Goal: Task Accomplishment & Management: Manage account settings

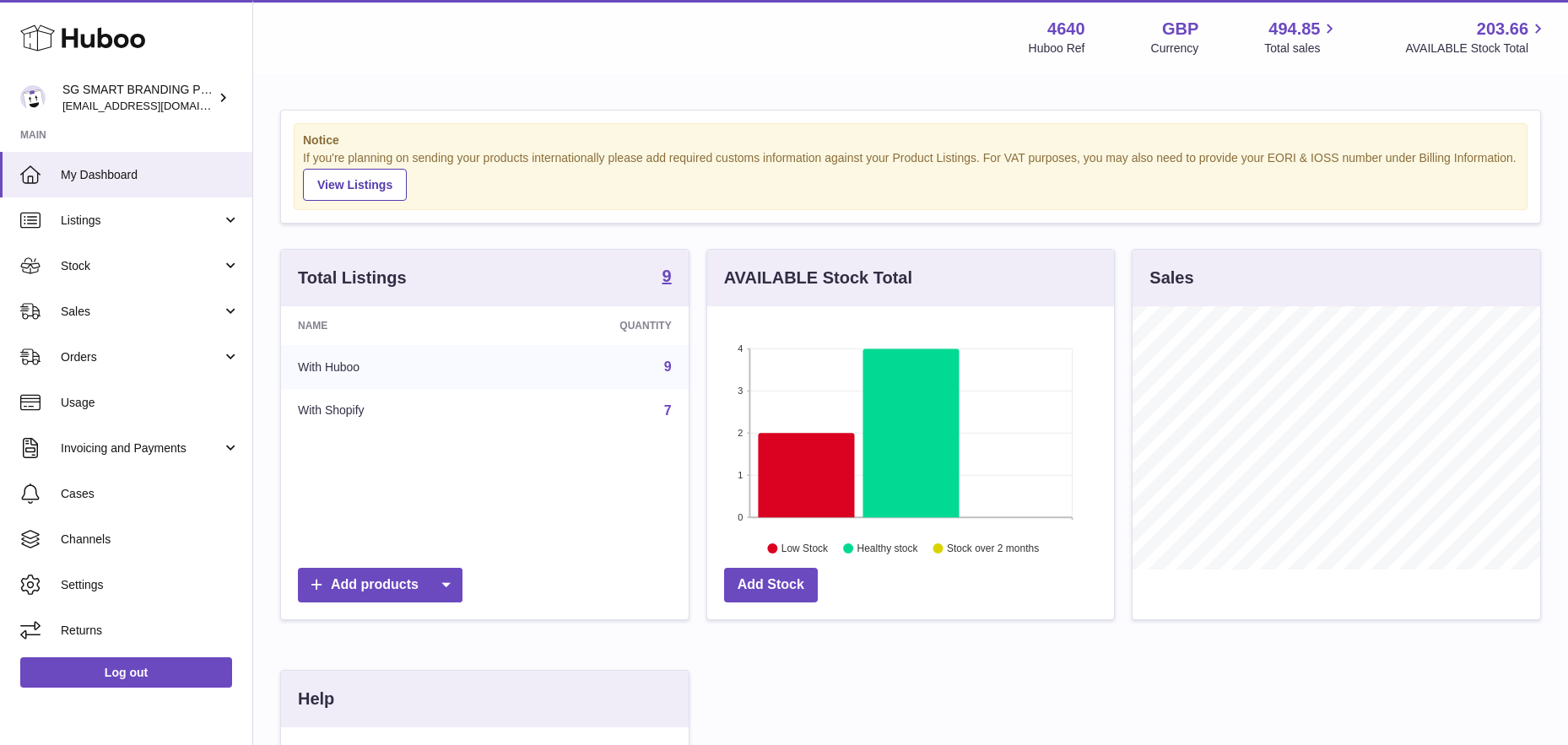
scroll to position [263, 406]
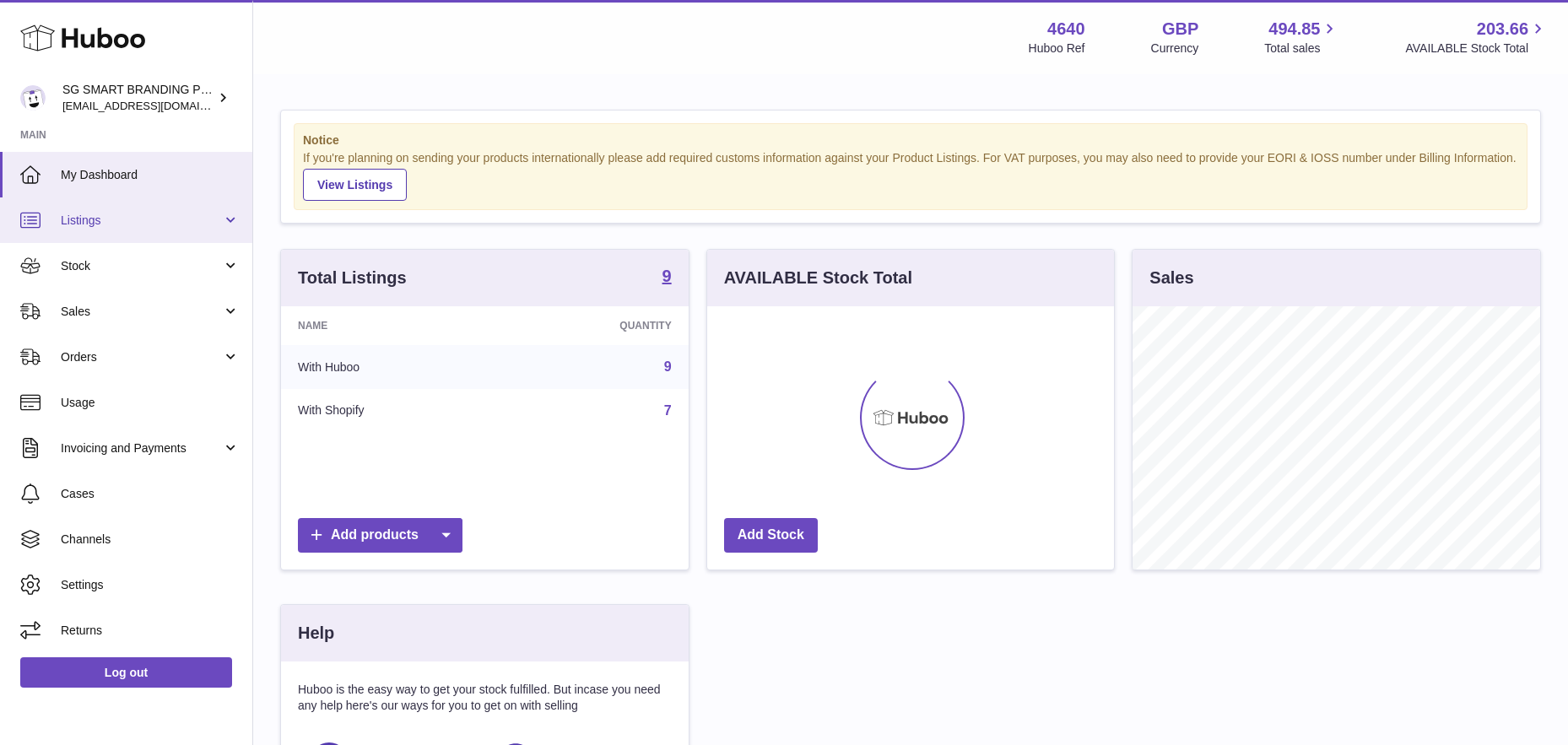
scroll to position [263, 406]
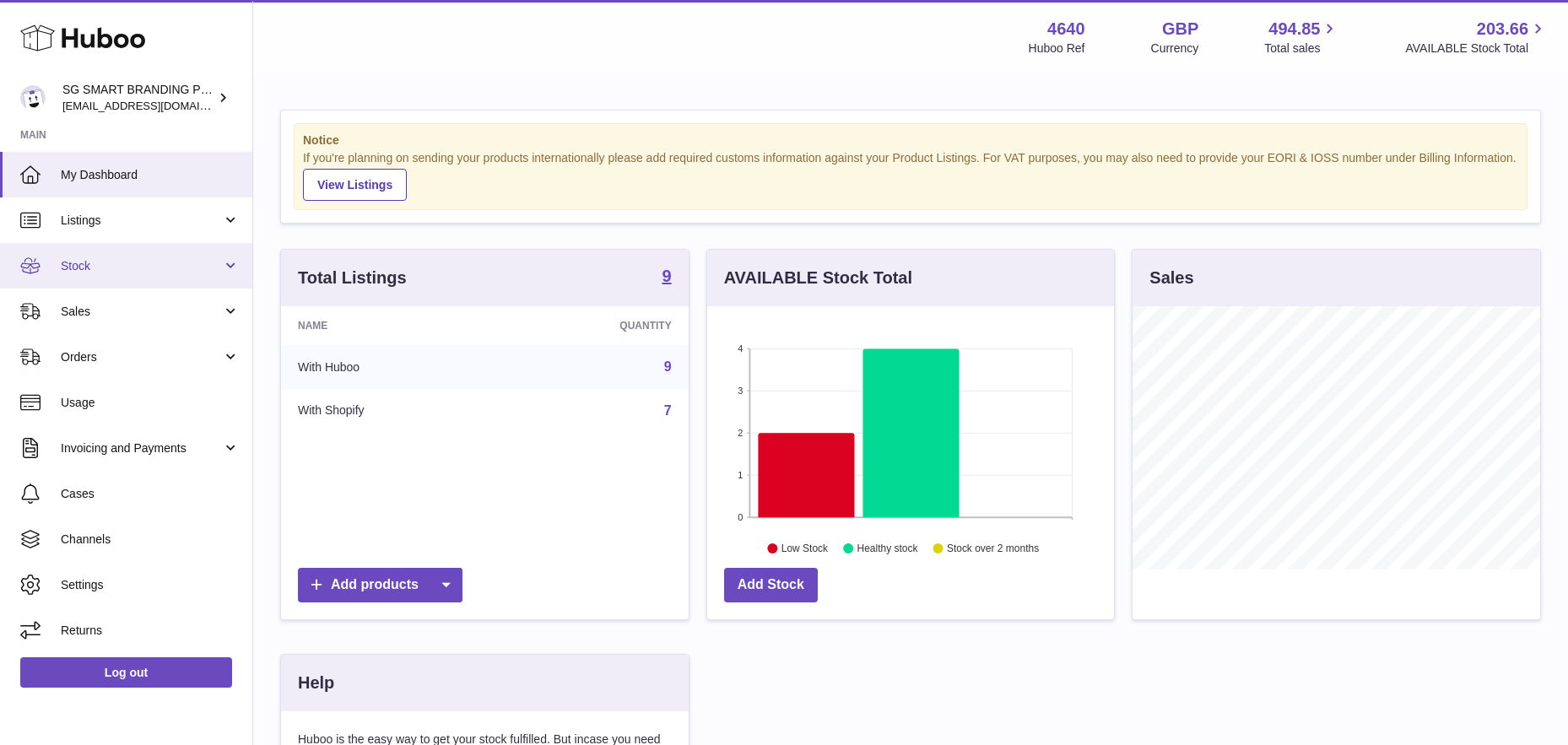
click at [116, 269] on span "Stock" at bounding box center [141, 266] width 161 height 16
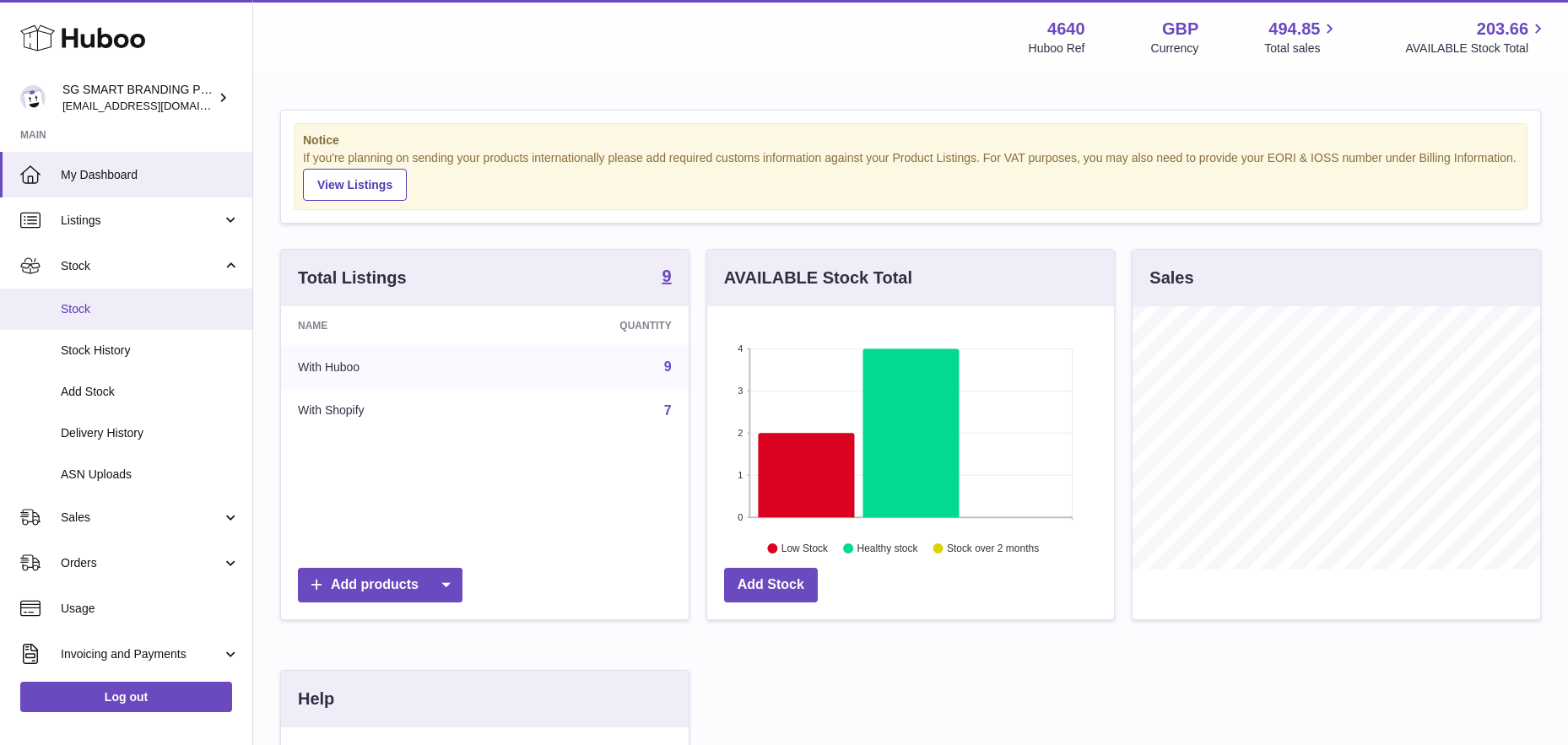
click at [106, 319] on link "Stock" at bounding box center [126, 309] width 252 height 41
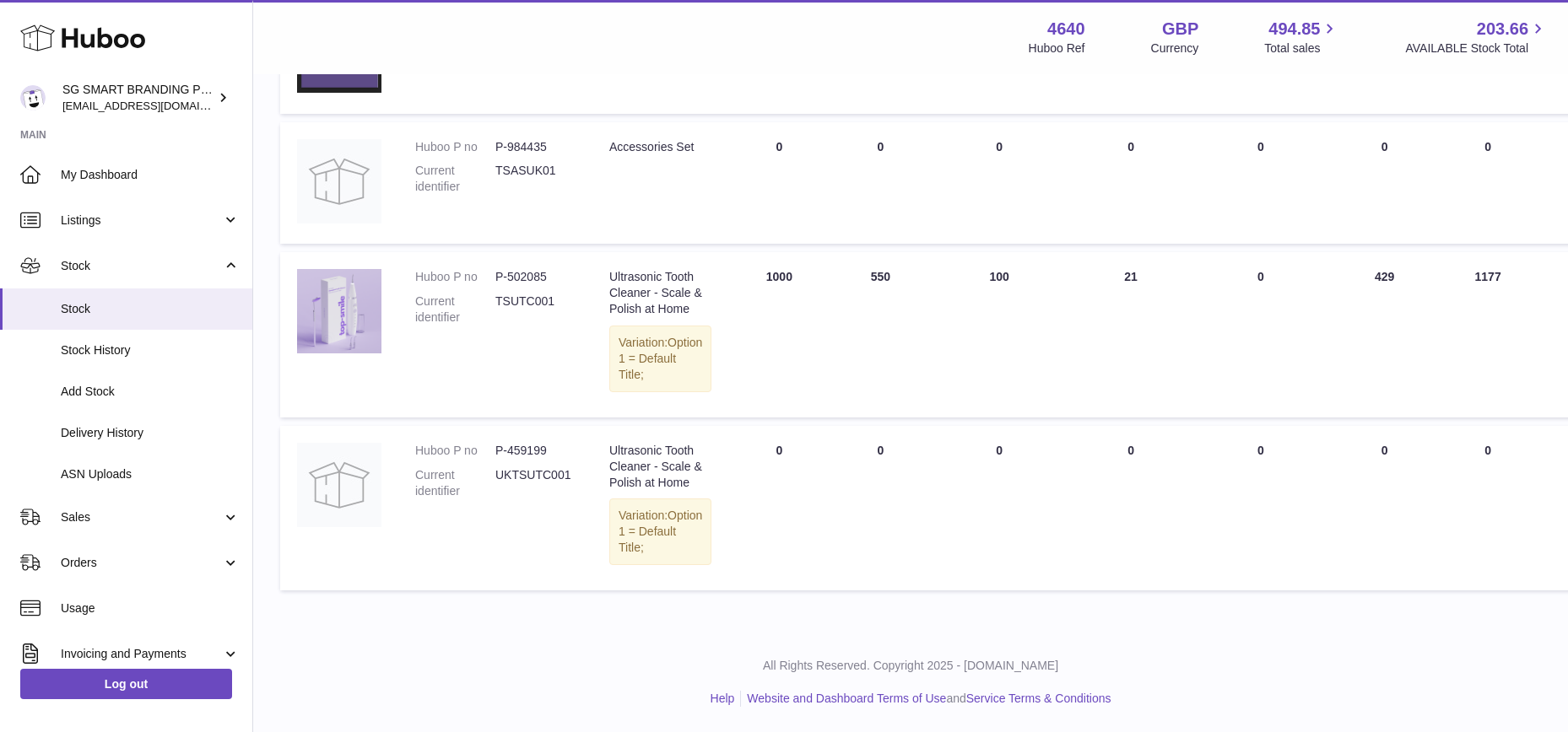
scroll to position [1216, 0]
